Goal: Task Accomplishment & Management: Manage account settings

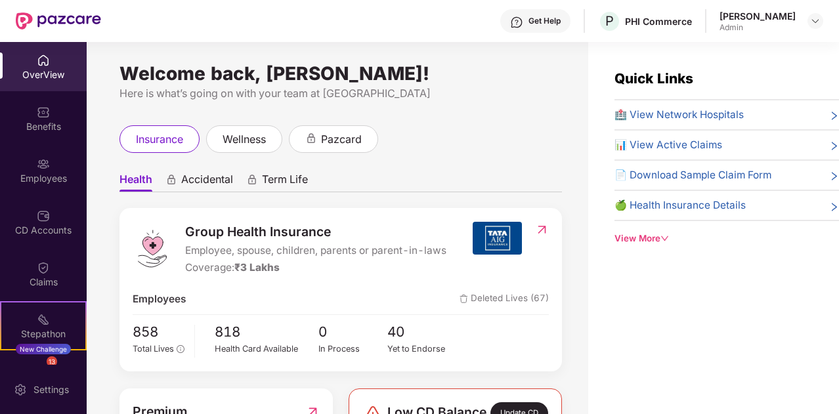
click at [542, 66] on div "Welcome back, Ankita Tiwari! Here is what’s going on with your team at Pazcare …" at bounding box center [337, 236] width 501 height 388
click at [541, 170] on ul "Health Accidental Term Life" at bounding box center [340, 179] width 442 height 26
click at [37, 182] on div "Employees" at bounding box center [43, 178] width 87 height 13
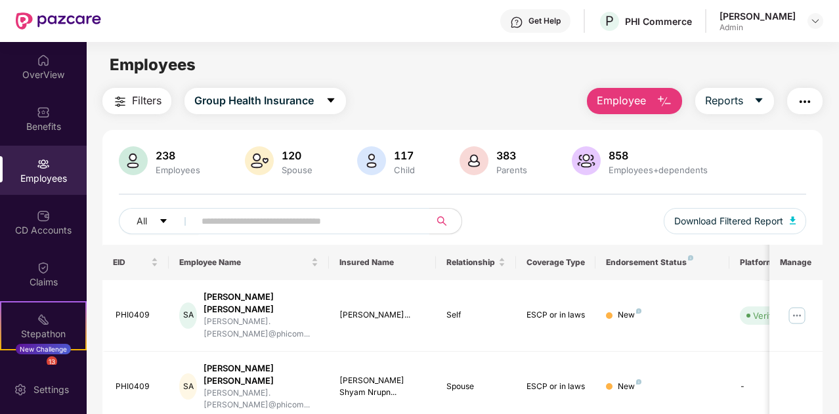
click at [641, 100] on span "Employee" at bounding box center [620, 101] width 49 height 16
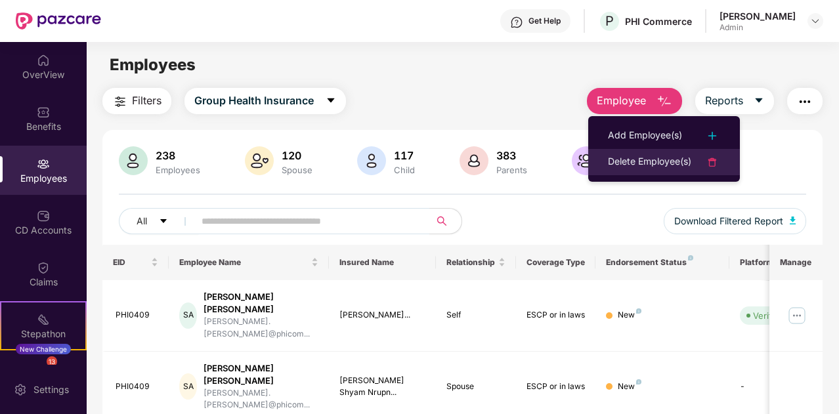
click at [655, 158] on div "Delete Employee(s)" at bounding box center [649, 162] width 83 height 16
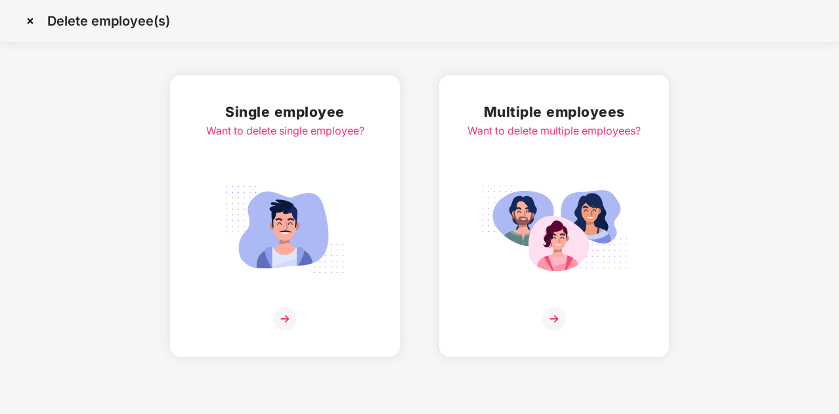
click at [327, 249] on img at bounding box center [284, 229] width 147 height 102
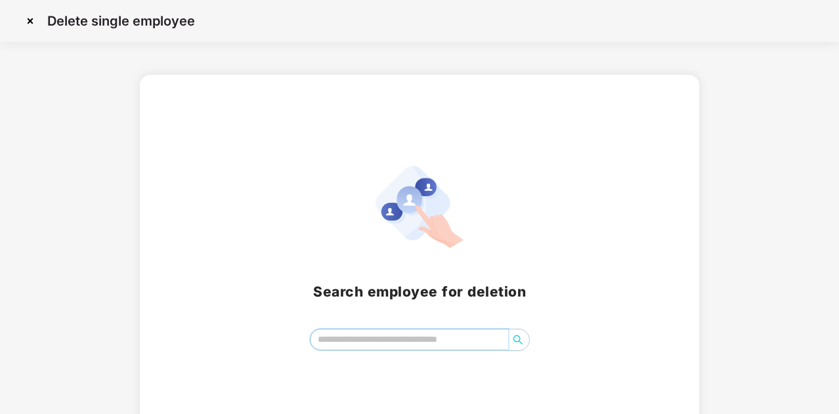
click at [393, 334] on input "search" at bounding box center [408, 339] width 197 height 20
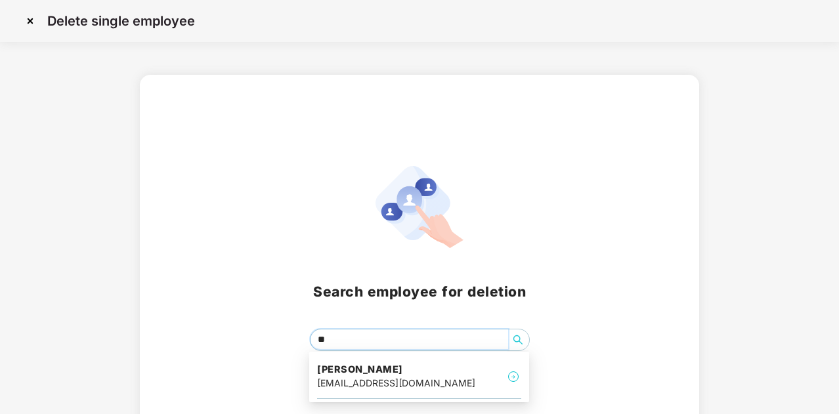
type input "*"
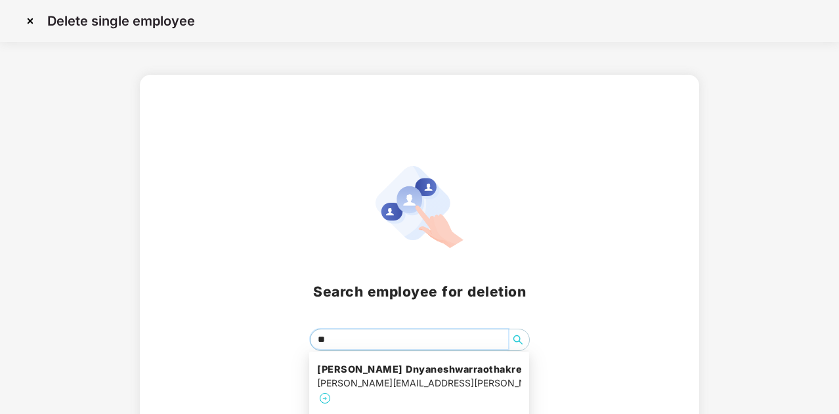
type input "*"
type input "*******"
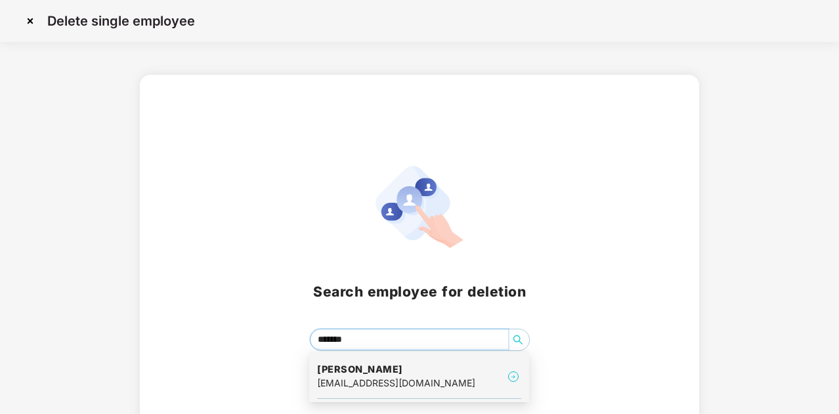
click at [453, 369] on div "Dnyaneshwar Palve palvedp123@gmail.com" at bounding box center [419, 377] width 204 height 44
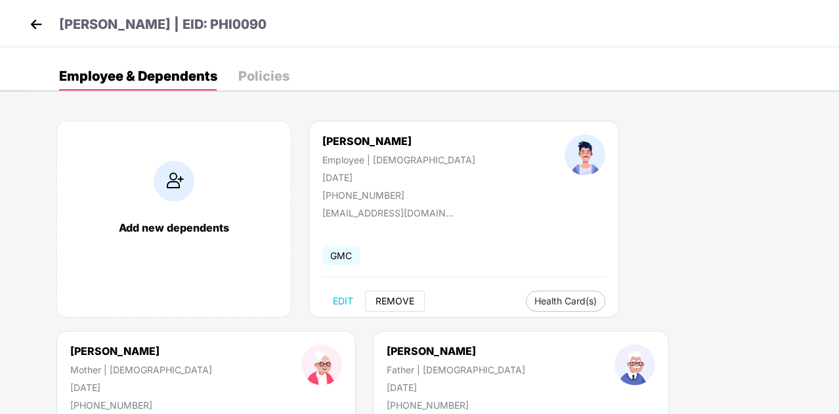
click at [409, 305] on span "REMOVE" at bounding box center [394, 301] width 39 height 10
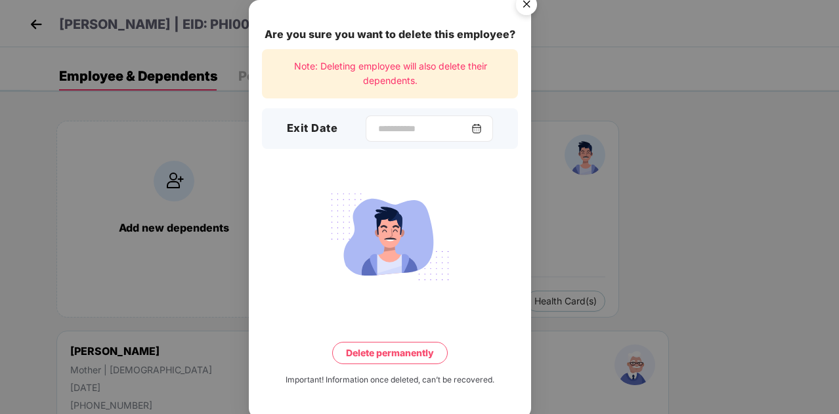
click at [482, 128] on img at bounding box center [476, 128] width 10 height 10
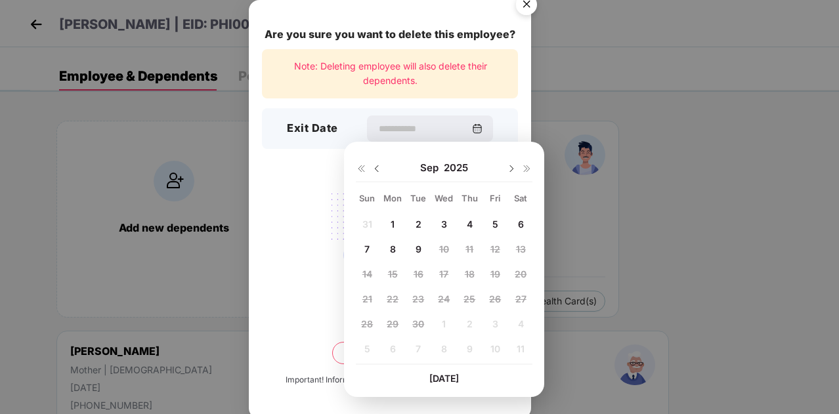
click at [498, 224] on div "5" at bounding box center [495, 224] width 20 height 20
type input "**********"
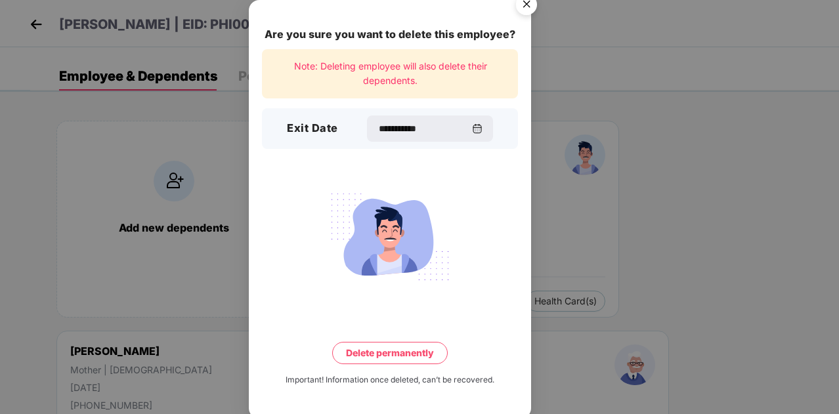
click at [378, 349] on button "Delete permanently" at bounding box center [389, 353] width 115 height 22
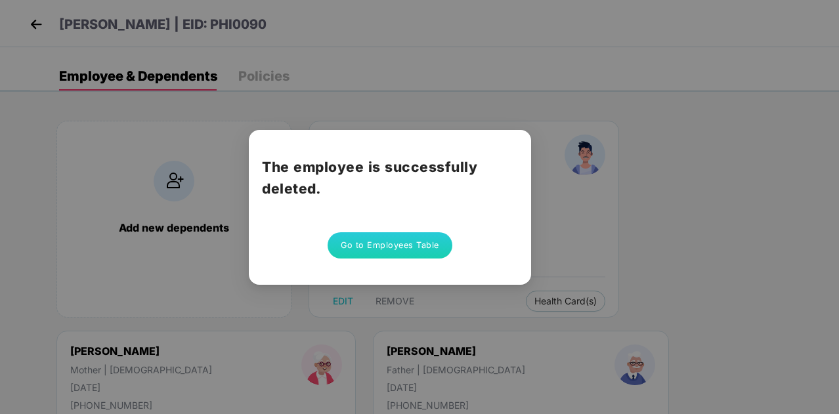
click at [413, 249] on button "Go to Employees Table" at bounding box center [389, 245] width 125 height 26
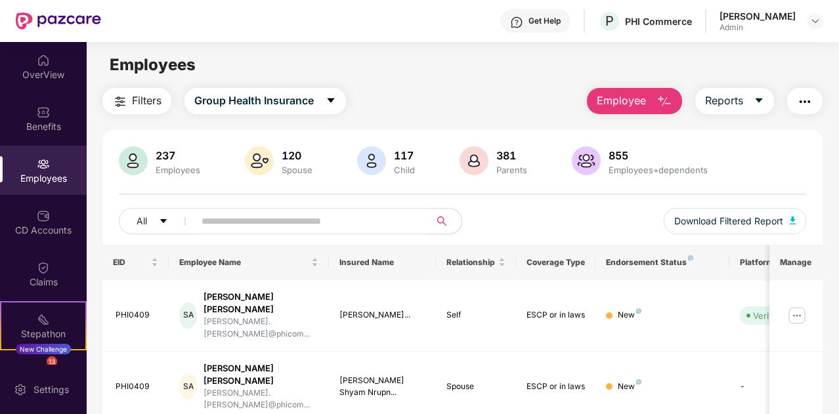
click at [635, 104] on span "Employee" at bounding box center [620, 101] width 49 height 16
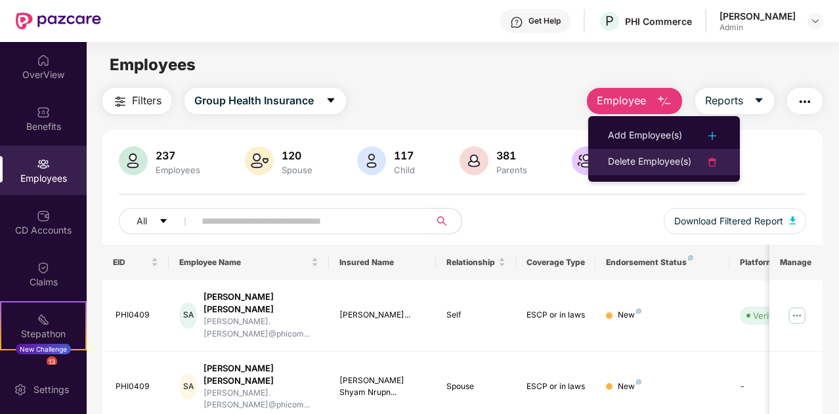
click at [646, 165] on div "Delete Employee(s)" at bounding box center [649, 162] width 83 height 16
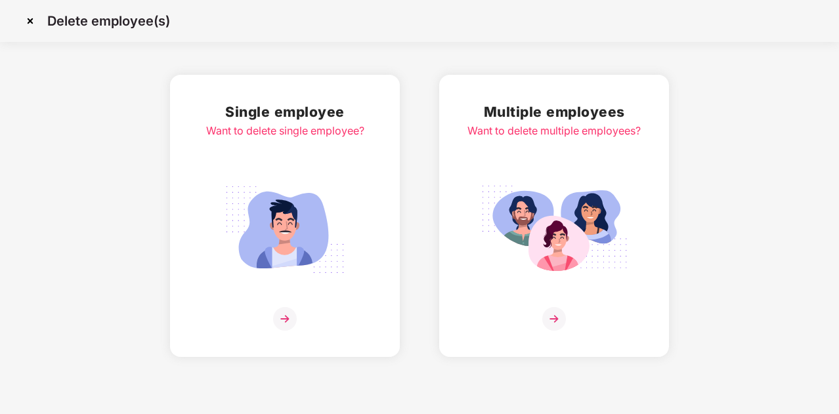
click at [322, 245] on img at bounding box center [284, 229] width 147 height 102
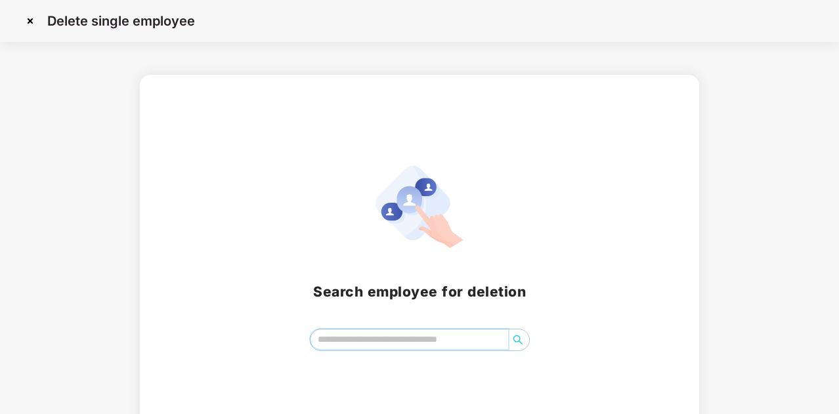
click at [343, 343] on input "search" at bounding box center [408, 339] width 197 height 20
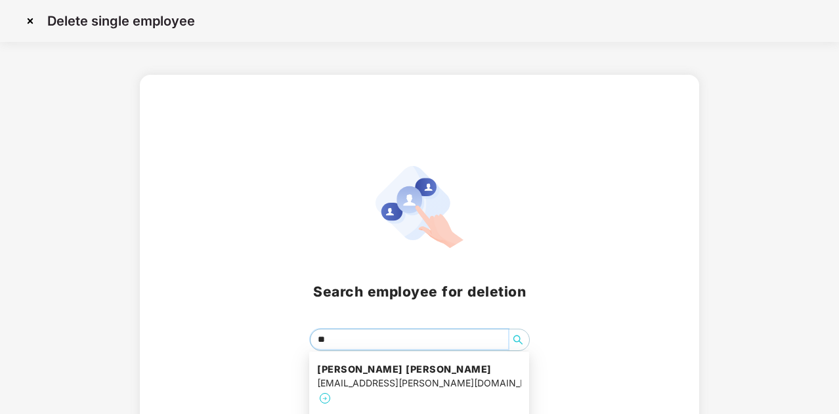
type input "*"
type input "*******"
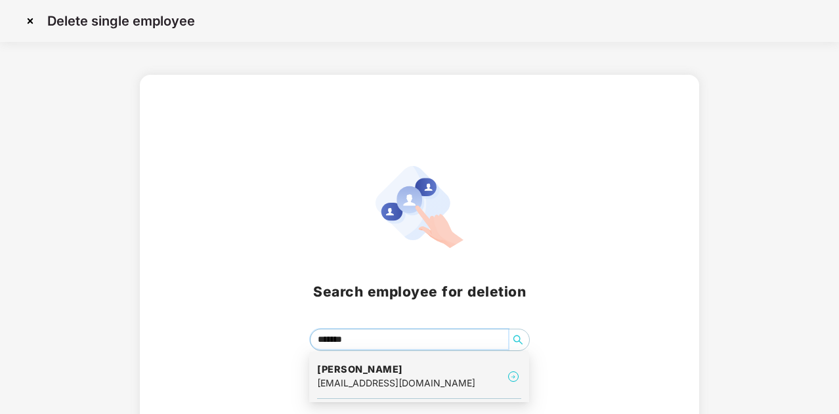
click at [465, 383] on div "Sukanya Bhosale sukanya.kale3@gmail.com" at bounding box center [419, 377] width 204 height 44
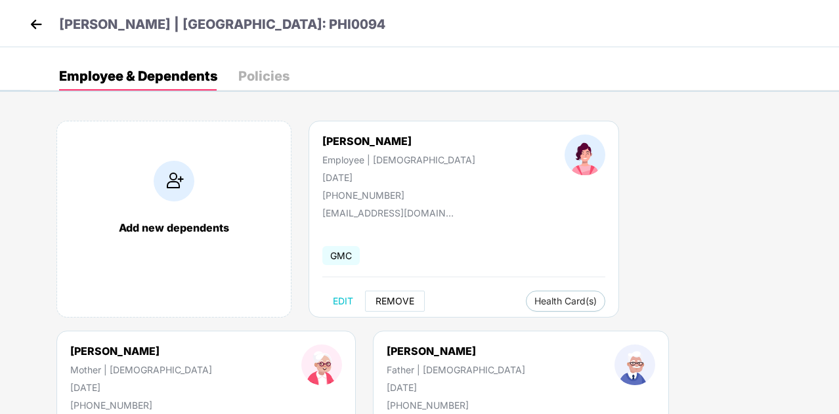
click at [390, 299] on span "REMOVE" at bounding box center [394, 301] width 39 height 10
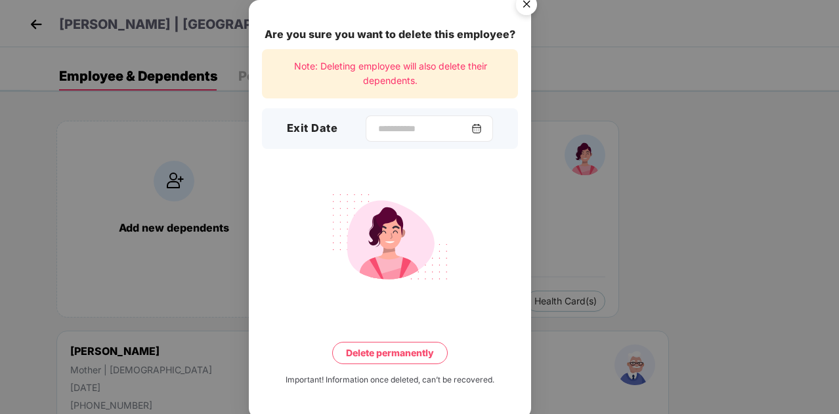
click at [482, 129] on img at bounding box center [476, 128] width 10 height 10
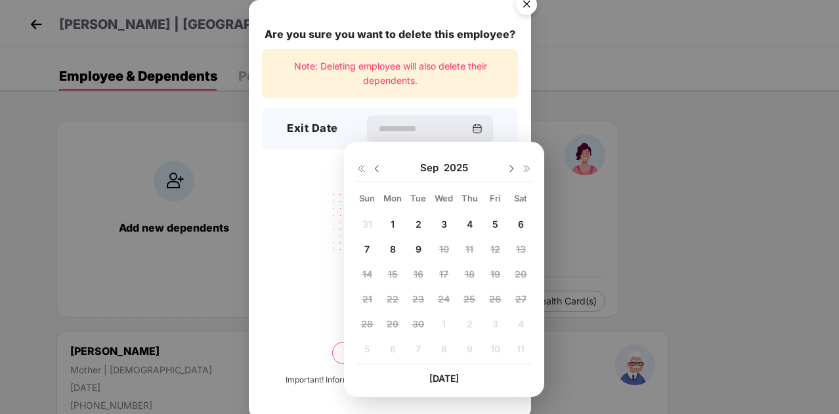
click at [492, 225] on span "5" at bounding box center [495, 223] width 6 height 11
type input "**********"
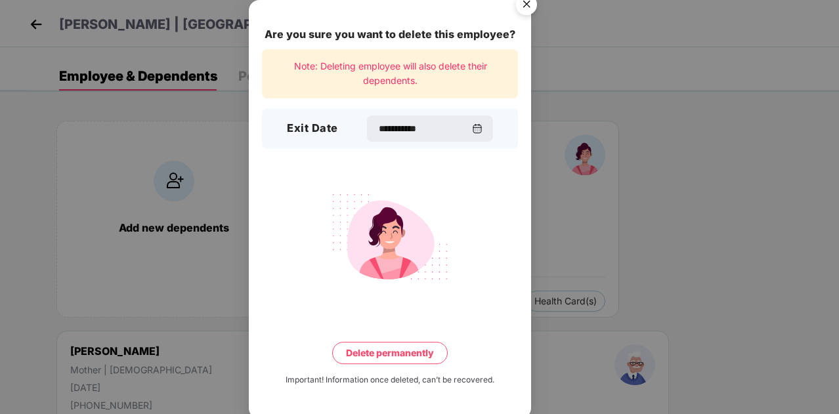
click at [392, 356] on button "Delete permanently" at bounding box center [389, 353] width 115 height 22
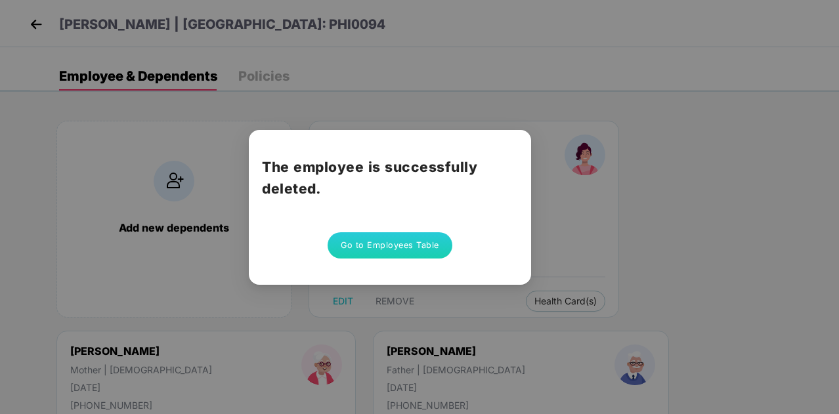
click at [387, 247] on button "Go to Employees Table" at bounding box center [389, 245] width 125 height 26
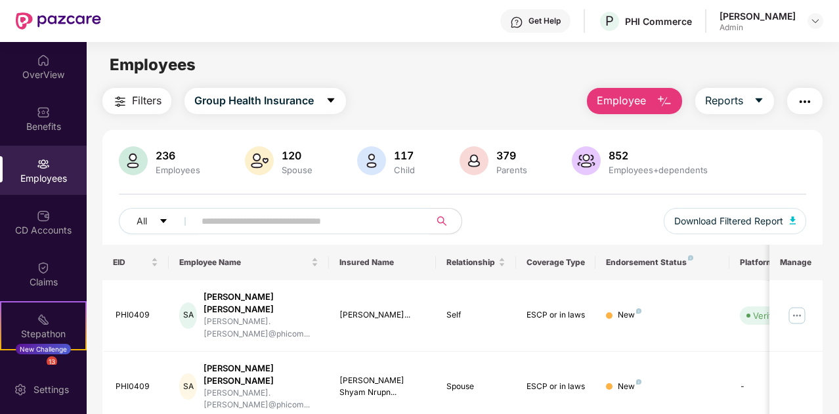
click at [299, 220] on input "text" at bounding box center [306, 221] width 211 height 20
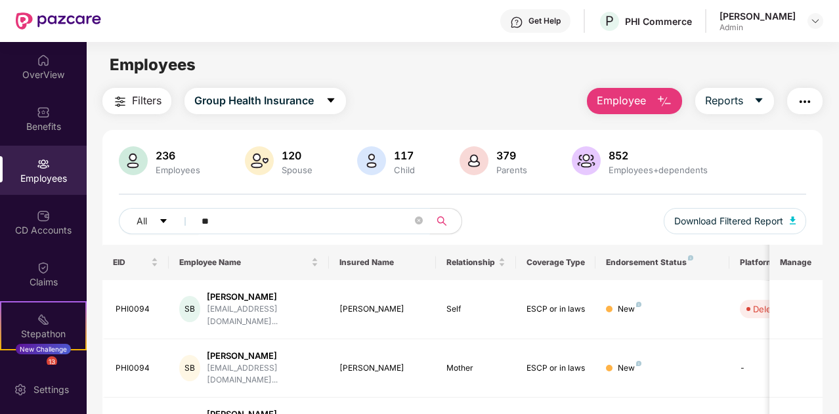
type input "*"
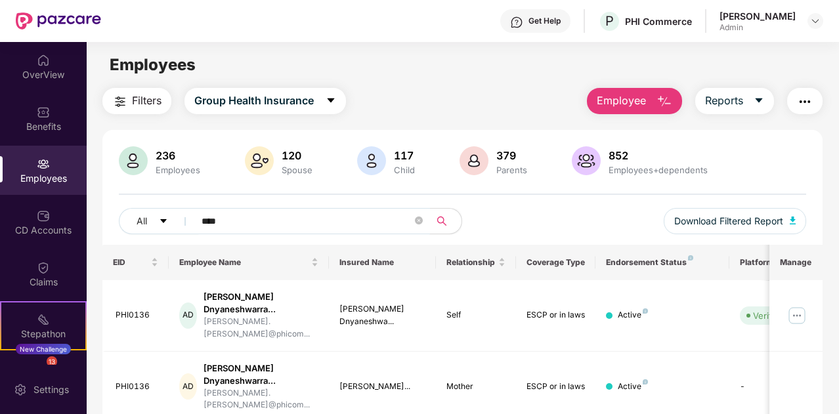
type input "****"
click at [632, 102] on span "Employee" at bounding box center [620, 101] width 49 height 16
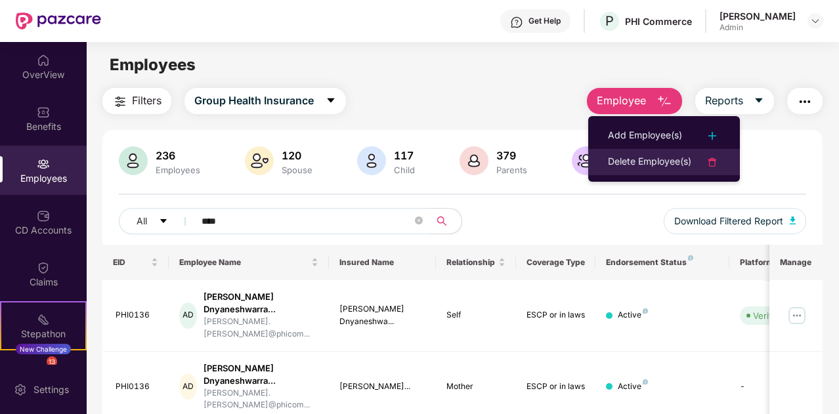
click at [640, 160] on div "Delete Employee(s)" at bounding box center [649, 162] width 83 height 16
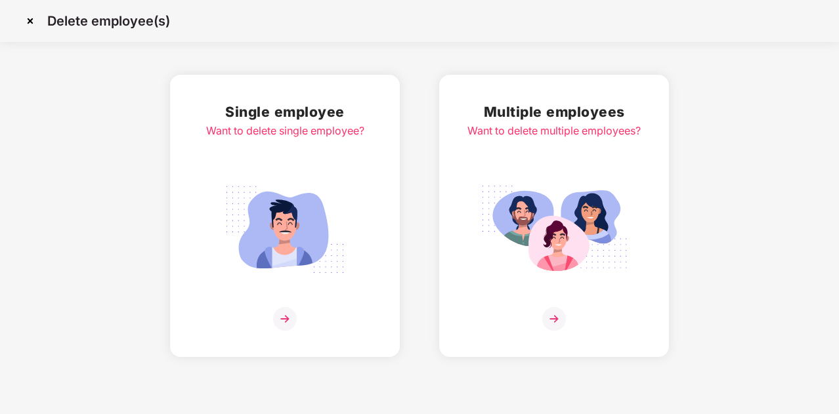
click at [354, 232] on img at bounding box center [284, 229] width 147 height 102
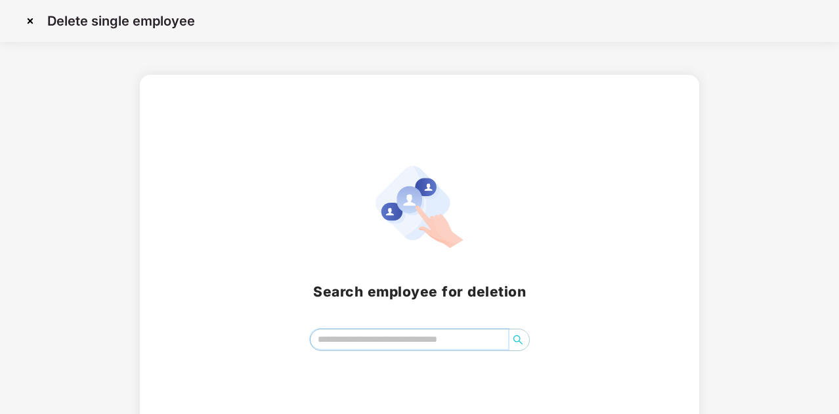
click at [414, 344] on input "search" at bounding box center [408, 339] width 197 height 20
click at [512, 338] on icon "search" at bounding box center [517, 340] width 10 height 10
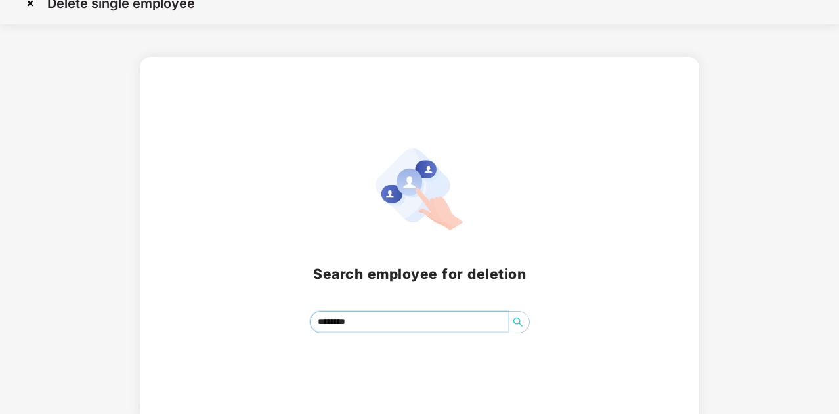
scroll to position [28, 0]
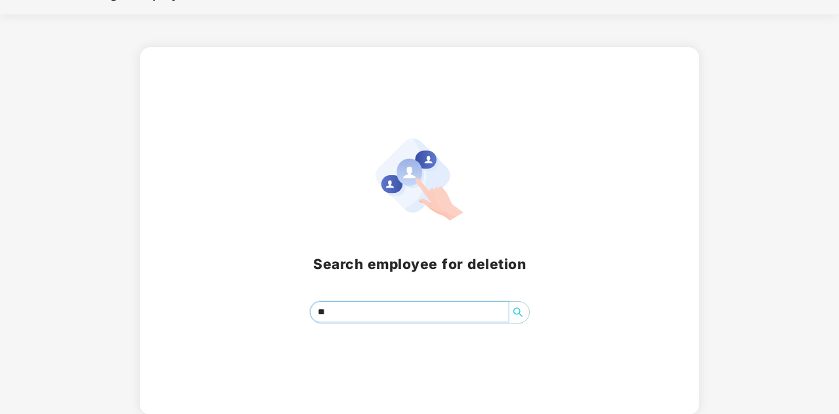
type input "*"
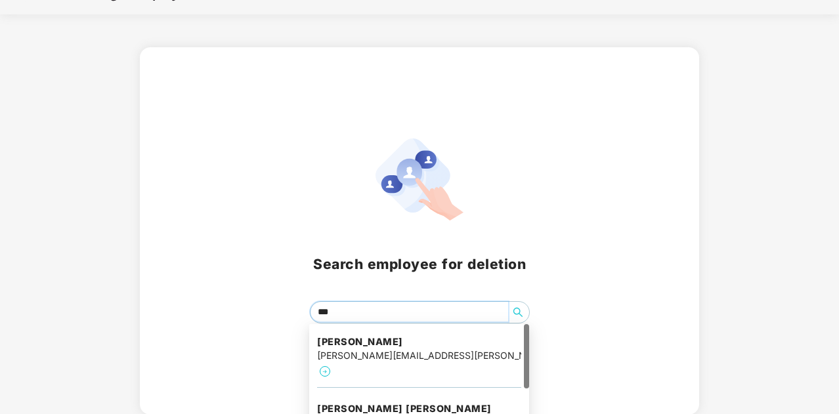
type input "****"
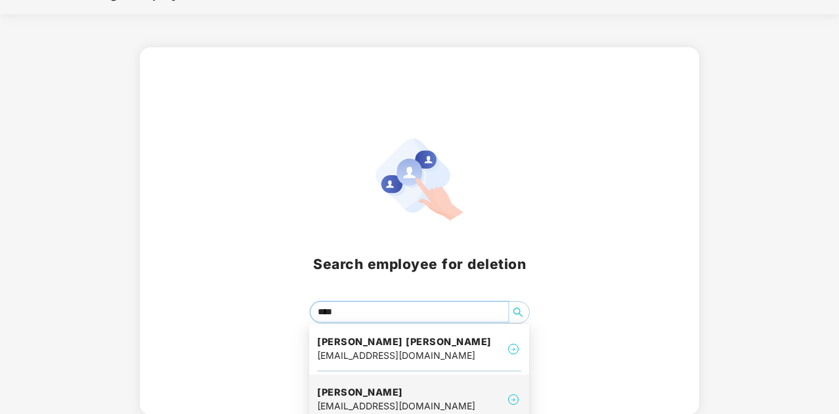
click at [428, 402] on div "nileshpatekar30@gmail.com" at bounding box center [396, 406] width 158 height 14
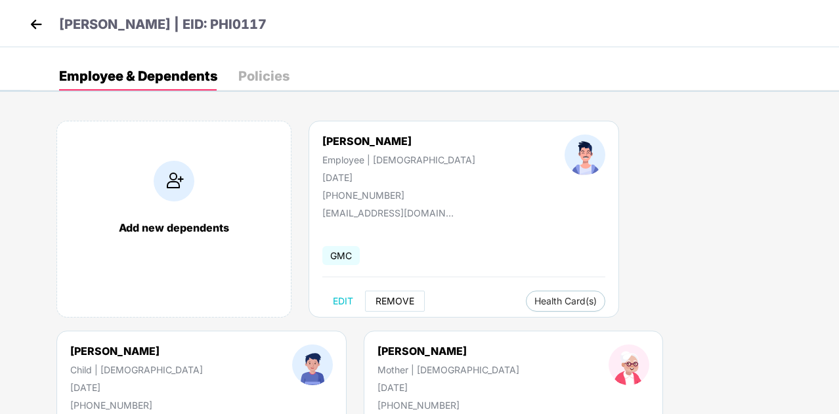
click at [386, 296] on span "REMOVE" at bounding box center [394, 301] width 39 height 10
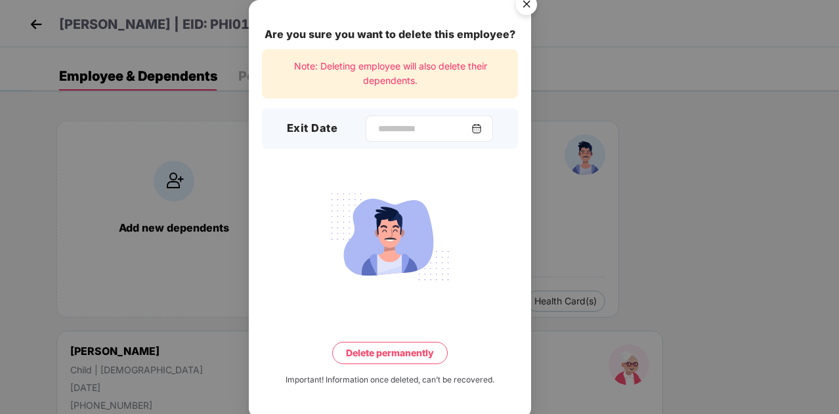
click at [482, 130] on img at bounding box center [476, 128] width 10 height 10
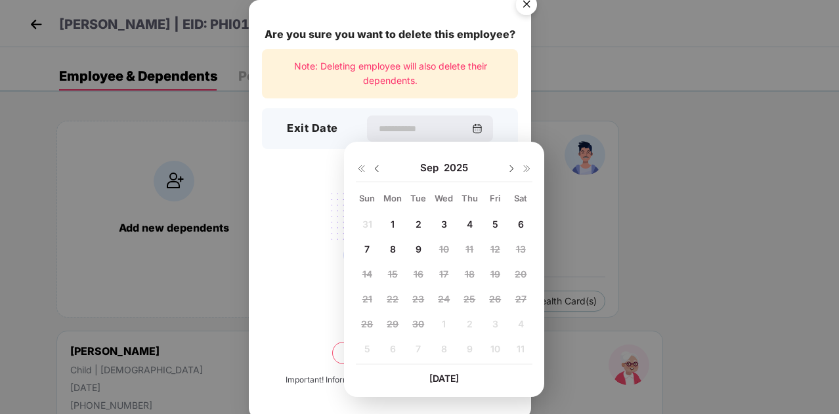
click at [444, 220] on span "3" at bounding box center [444, 223] width 6 height 11
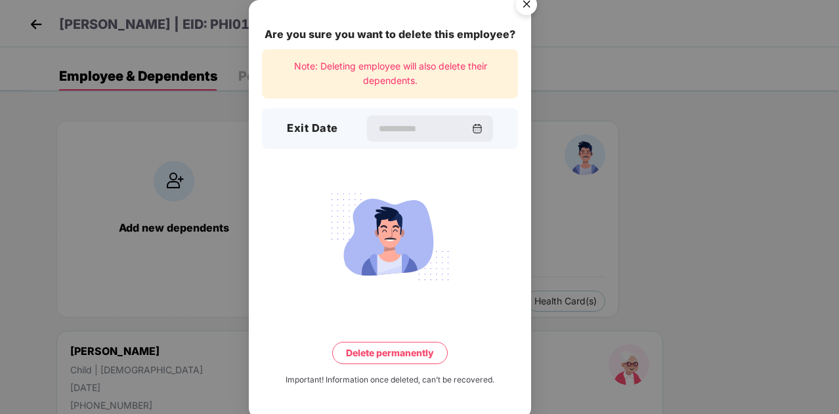
type input "**********"
click at [388, 356] on button "Delete permanently" at bounding box center [389, 353] width 115 height 22
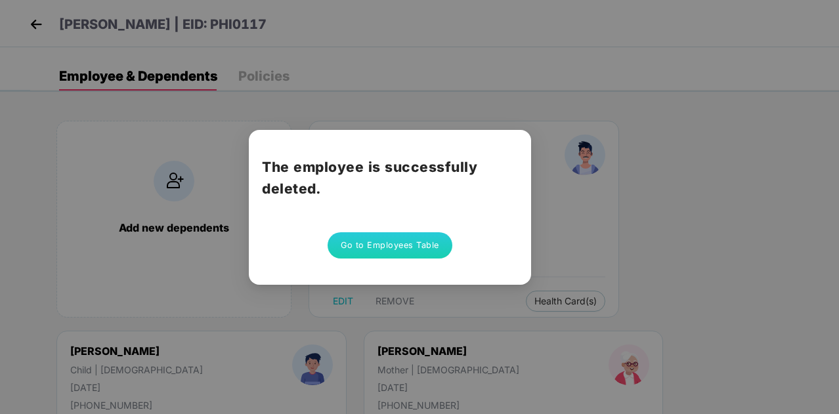
drag, startPoint x: 642, startPoint y: 338, endPoint x: 638, endPoint y: 332, distance: 6.8
click at [642, 336] on div "The employee is successfully deleted. Go to Employees Table" at bounding box center [419, 207] width 839 height 414
click at [373, 241] on button "Go to Employees Table" at bounding box center [389, 245] width 125 height 26
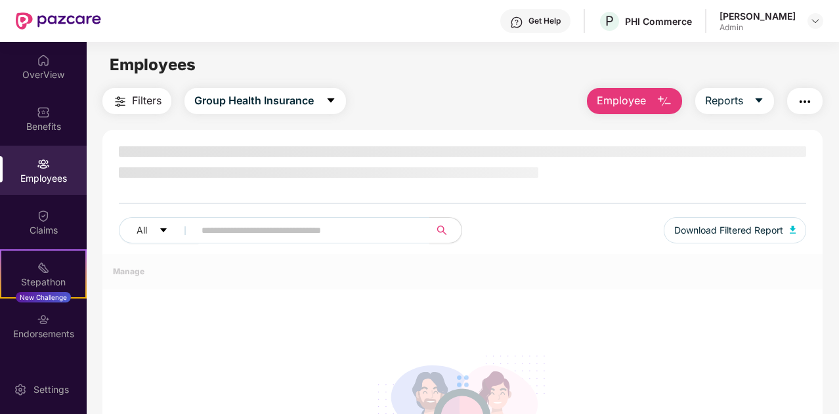
click at [653, 100] on button "Employee" at bounding box center [634, 101] width 95 height 26
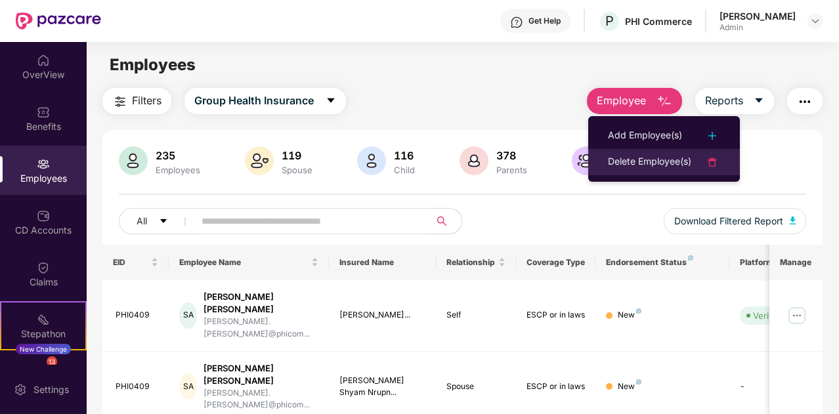
click at [648, 156] on div "Delete Employee(s)" at bounding box center [649, 162] width 83 height 16
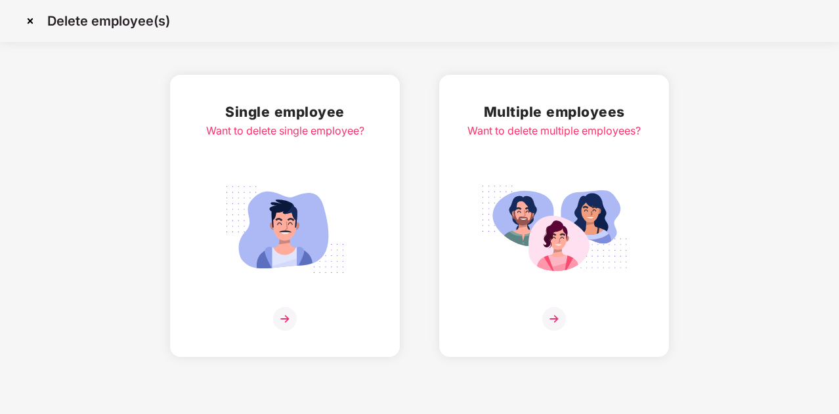
click at [345, 240] on img at bounding box center [284, 229] width 147 height 102
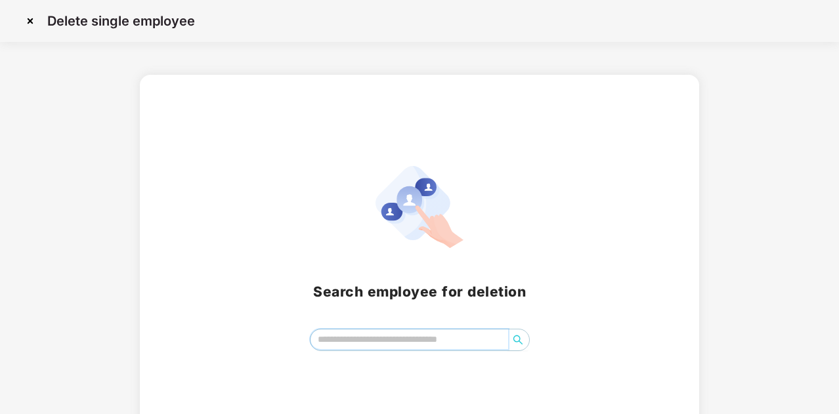
click at [354, 339] on input "search" at bounding box center [408, 339] width 197 height 20
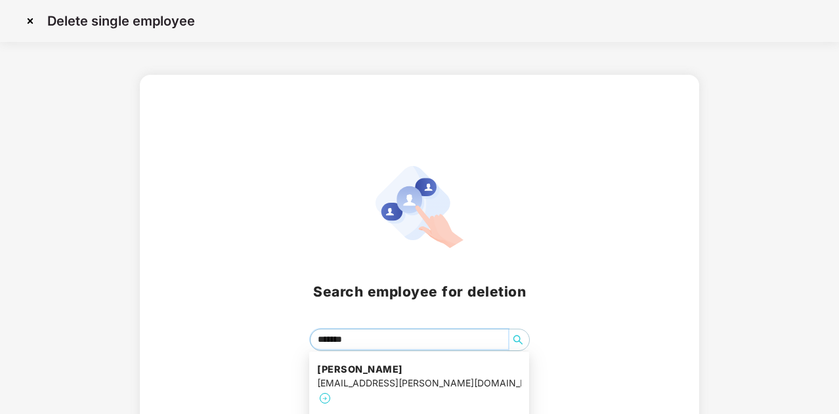
type input "********"
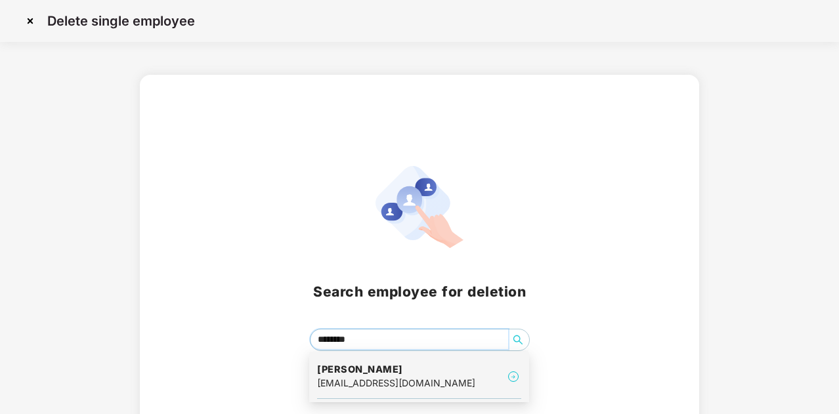
click at [389, 384] on div "adichauhan4343@gmail.com" at bounding box center [396, 383] width 158 height 14
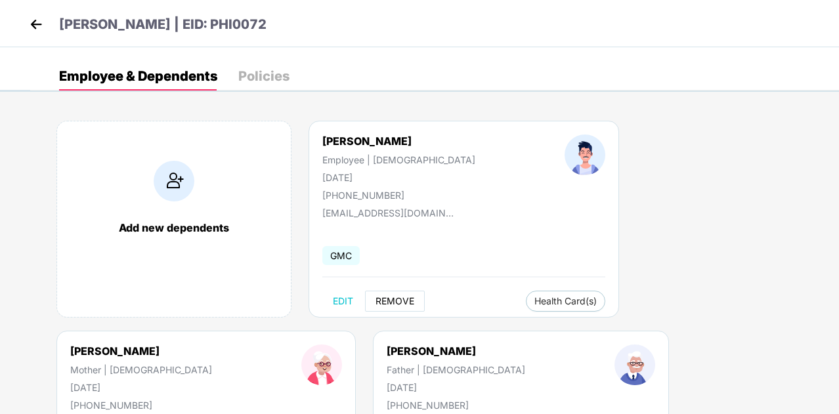
click at [381, 302] on span "REMOVE" at bounding box center [394, 301] width 39 height 10
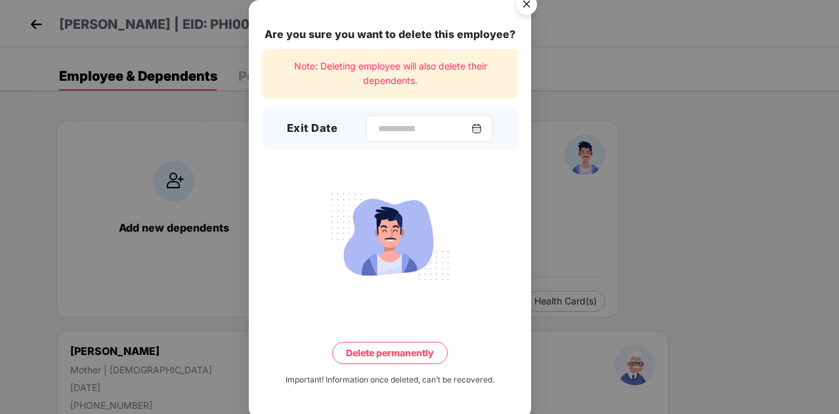
click at [482, 125] on img at bounding box center [476, 128] width 10 height 10
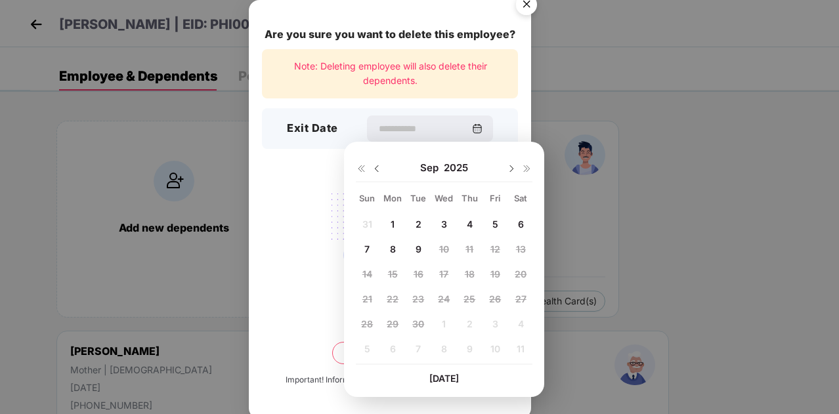
click at [373, 169] on img at bounding box center [376, 168] width 10 height 10
click at [498, 325] on span "29" at bounding box center [495, 323] width 12 height 11
type input "**********"
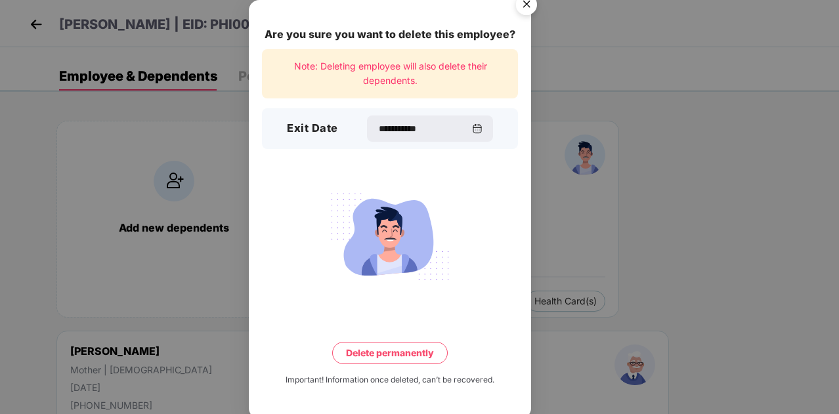
click at [388, 352] on button "Delete permanently" at bounding box center [389, 353] width 115 height 22
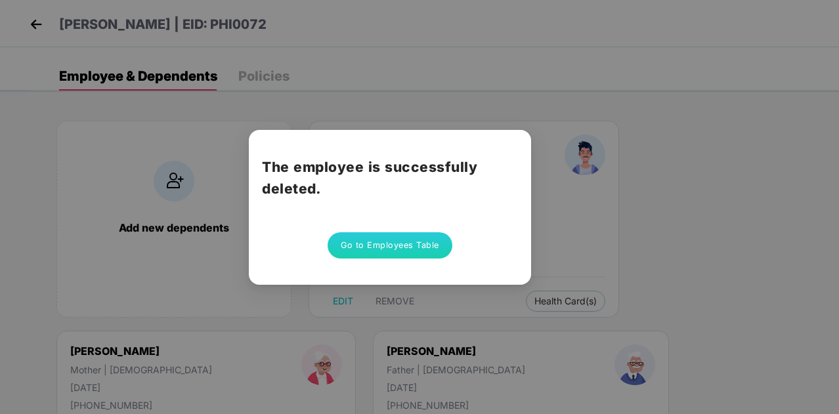
click at [396, 250] on button "Go to Employees Table" at bounding box center [389, 245] width 125 height 26
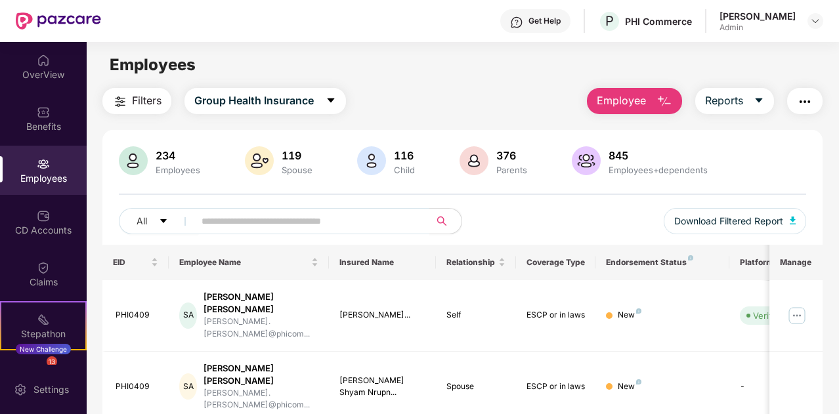
click at [629, 101] on span "Employee" at bounding box center [620, 101] width 49 height 16
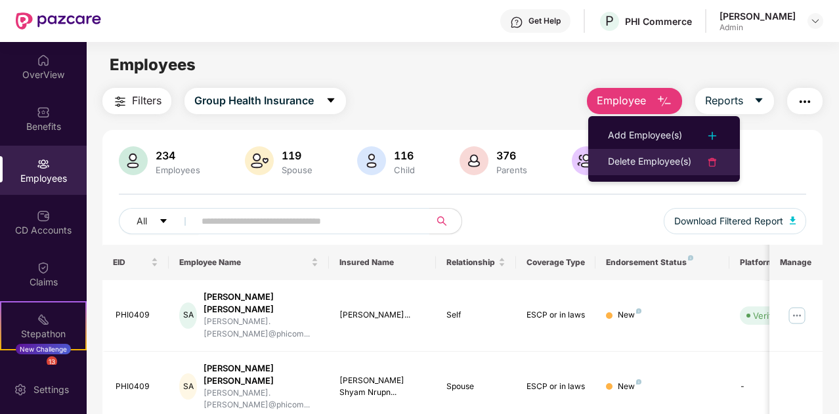
click at [640, 159] on div "Delete Employee(s)" at bounding box center [649, 162] width 83 height 16
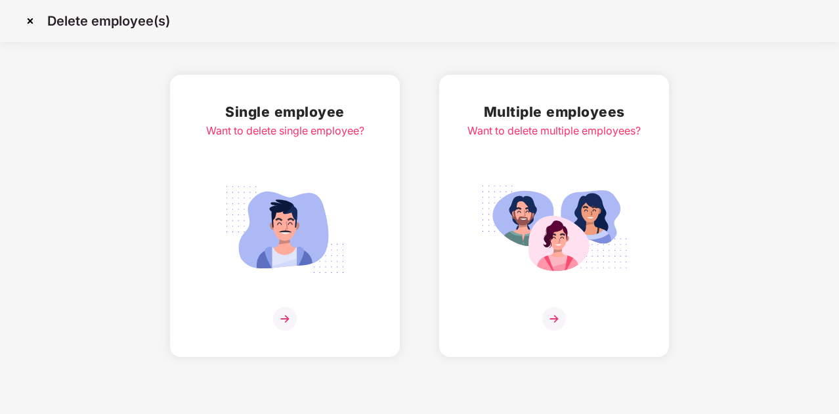
click at [329, 241] on img at bounding box center [284, 229] width 147 height 102
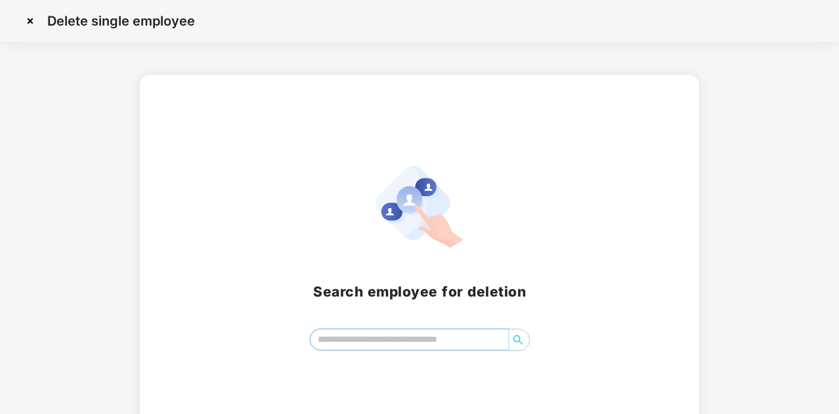
click at [407, 348] on input "search" at bounding box center [408, 339] width 197 height 20
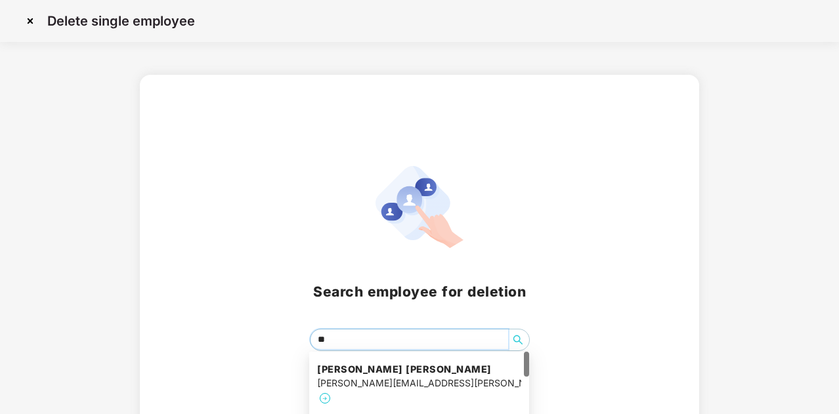
type input "*"
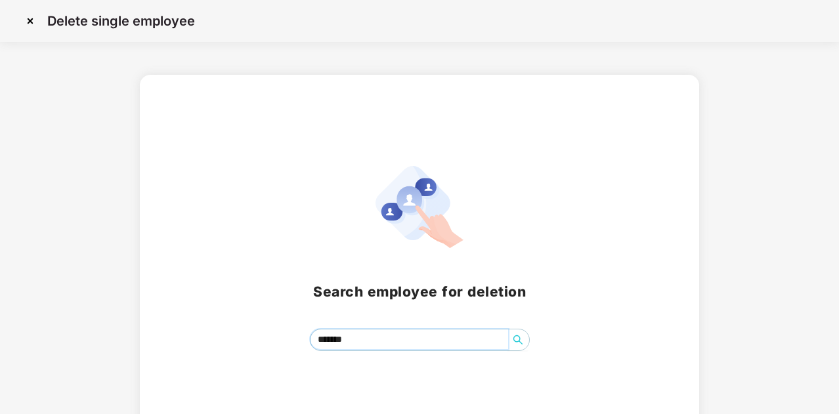
type input "*******"
click at [33, 22] on img at bounding box center [30, 20] width 21 height 21
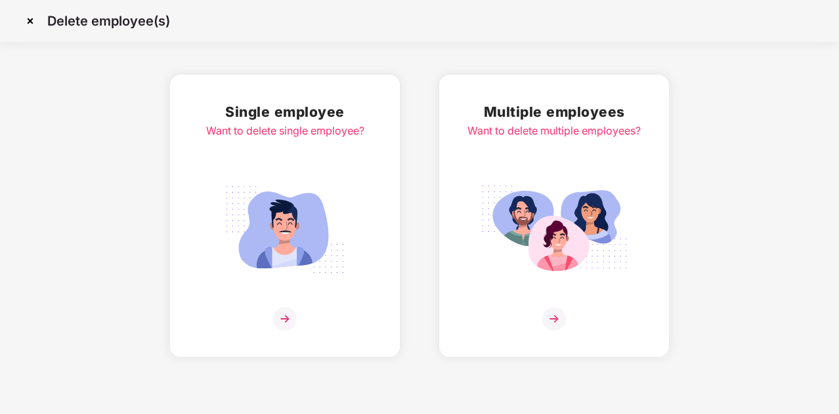
click at [33, 16] on img at bounding box center [30, 20] width 21 height 21
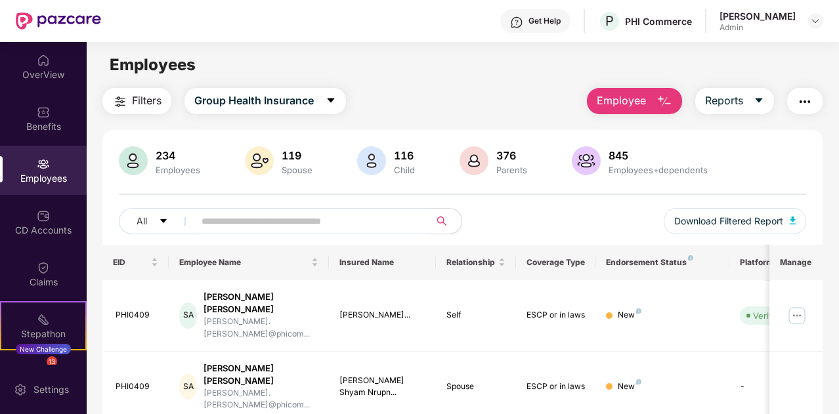
click at [294, 221] on input "text" at bounding box center [306, 221] width 211 height 20
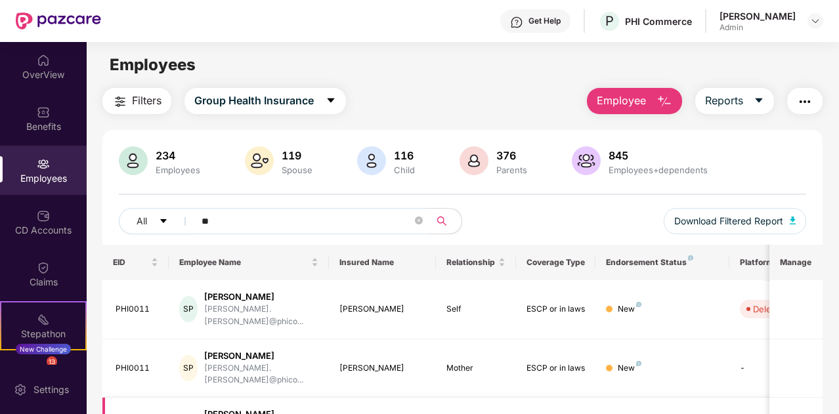
type input "*"
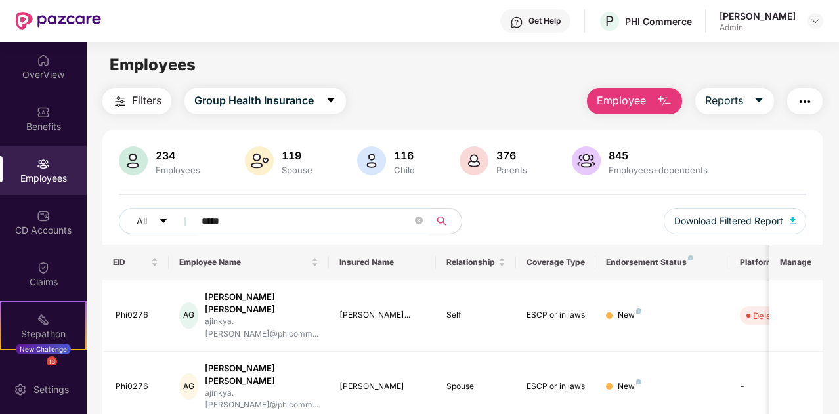
type input "*****"
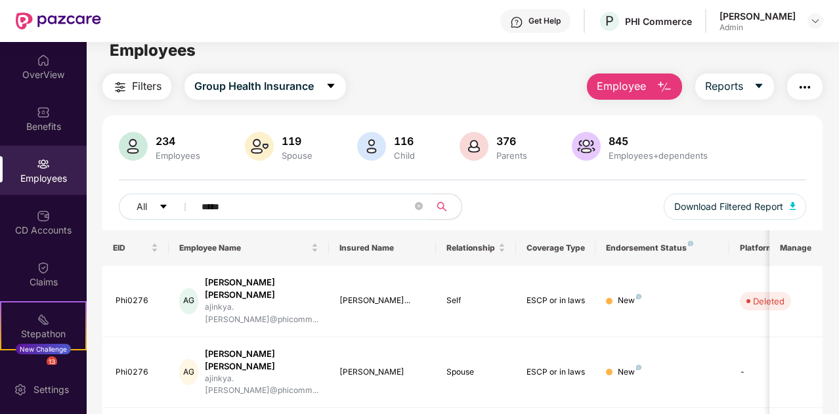
scroll to position [55, 0]
